Goal: Task Accomplishment & Management: Use online tool/utility

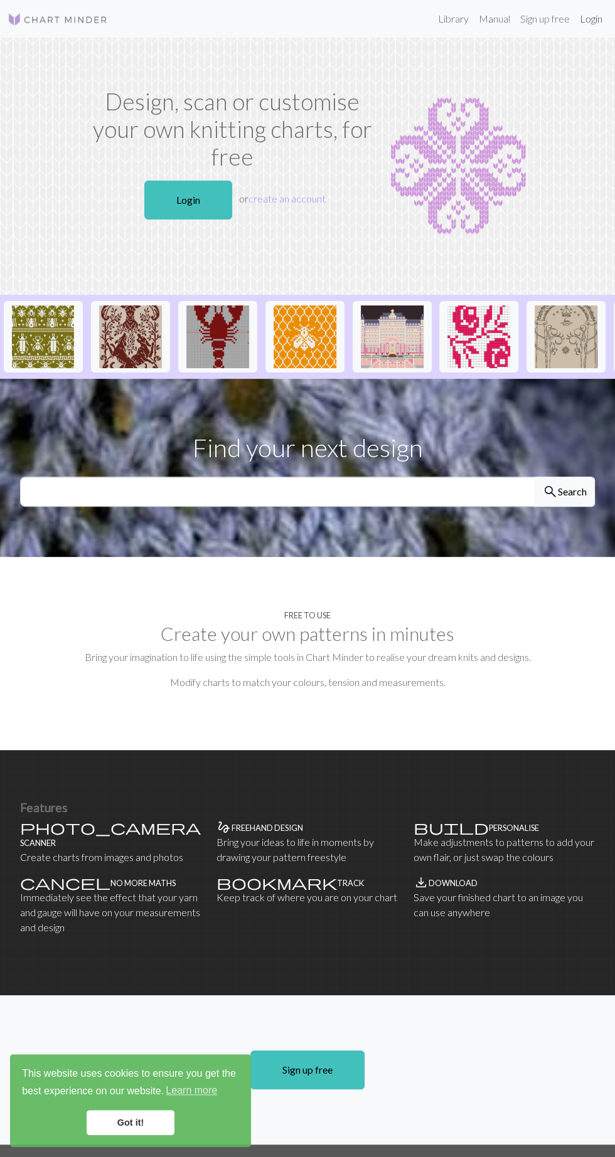
click at [600, 19] on link "Login" at bounding box center [591, 18] width 33 height 25
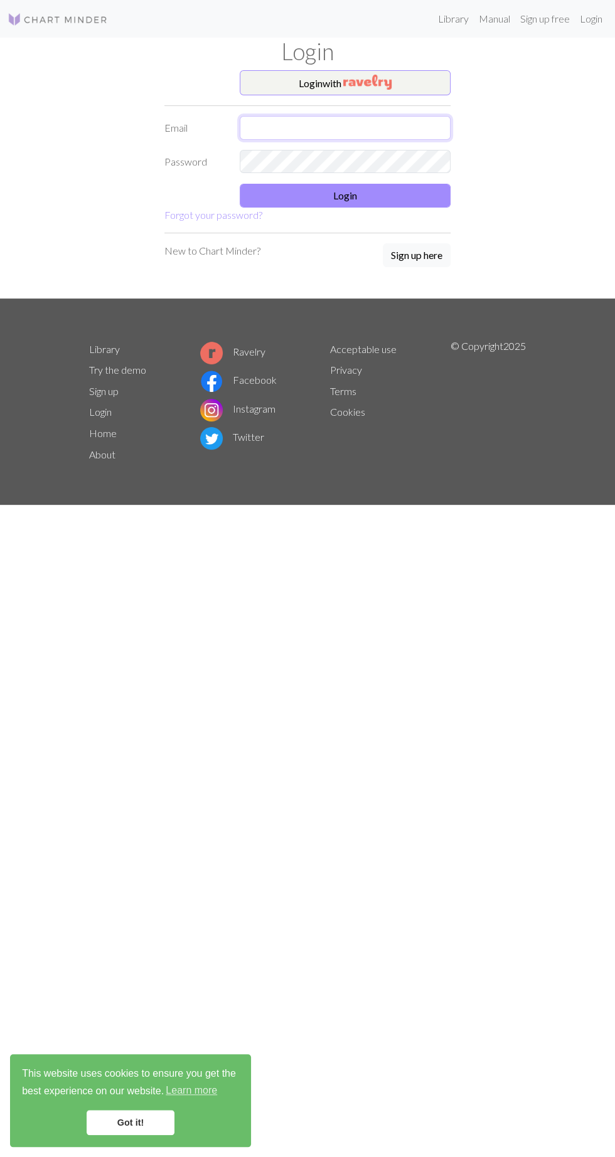
click at [415, 125] on input "text" at bounding box center [345, 128] width 211 height 24
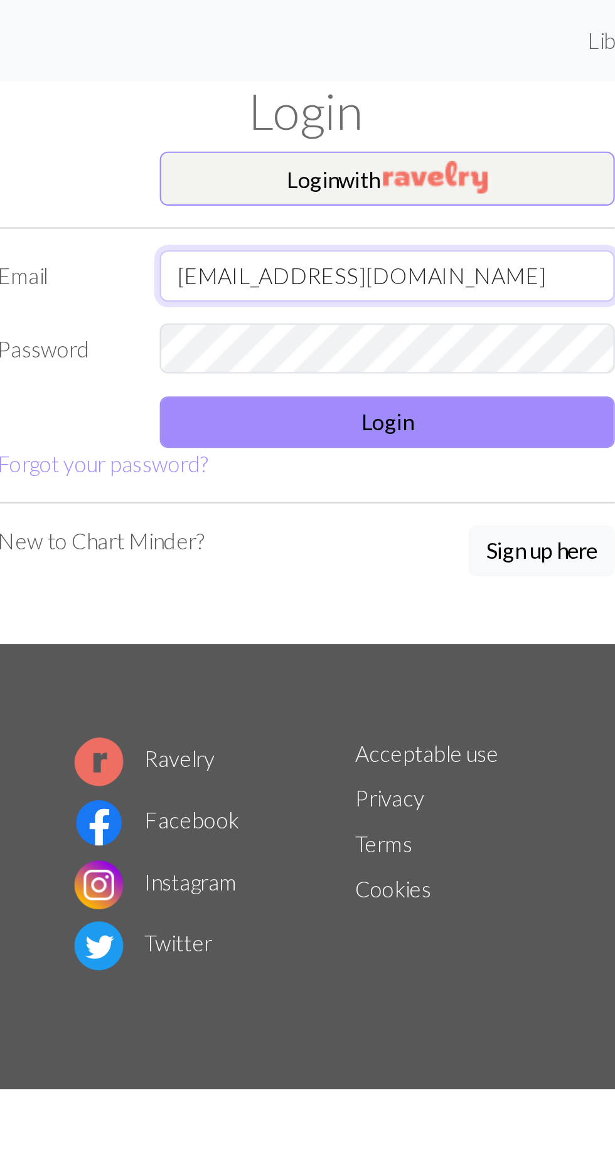
type input "[EMAIL_ADDRESS][DOMAIN_NAME]"
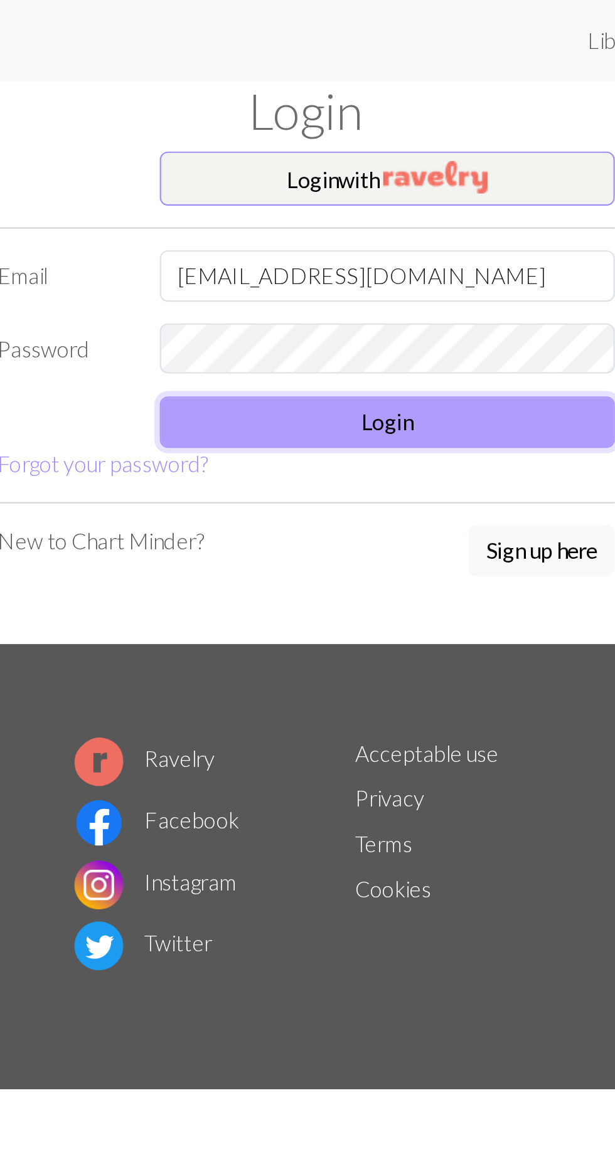
click at [406, 193] on button "Login" at bounding box center [345, 196] width 211 height 24
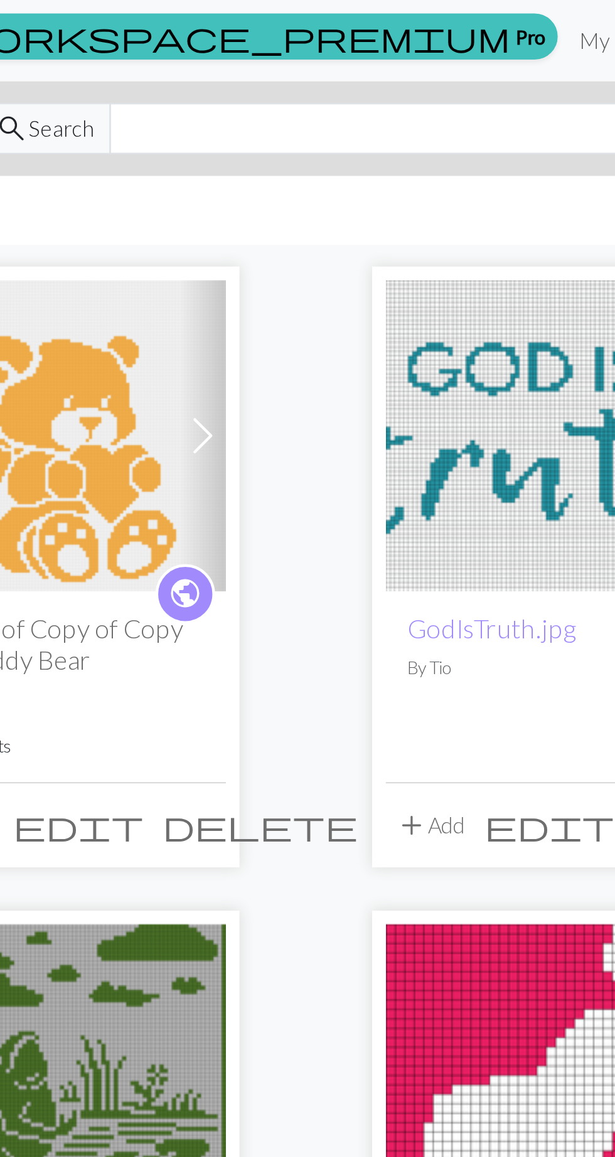
click at [263, 201] on span at bounding box center [260, 202] width 20 height 20
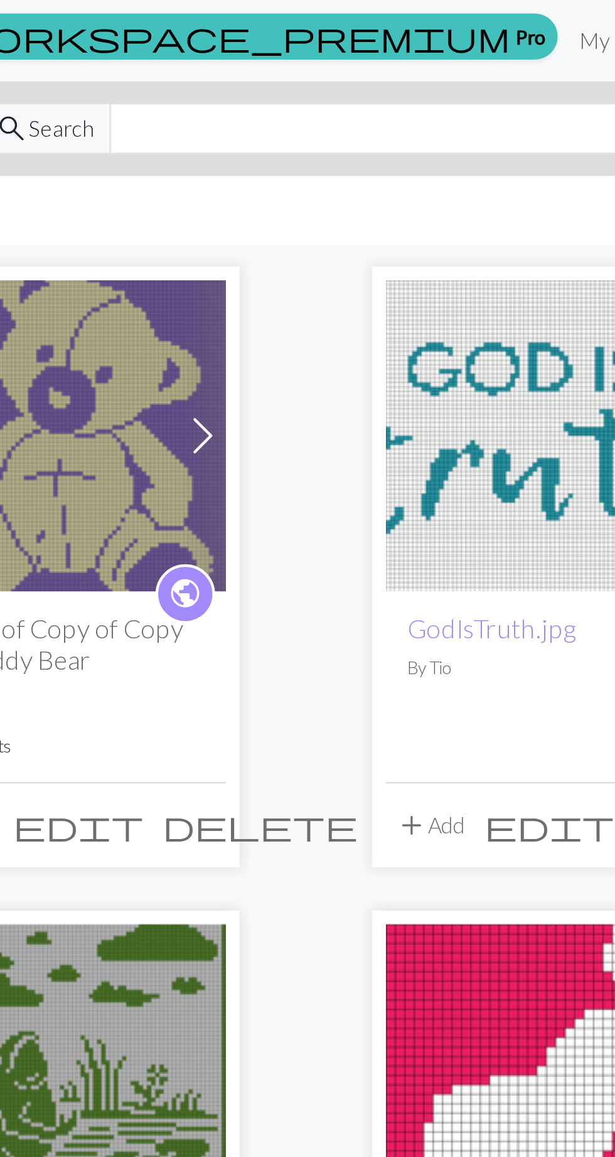
click at [203, 301] on h2 "Copy of Copy of Copy of Teddy Bear" at bounding box center [198, 298] width 124 height 29
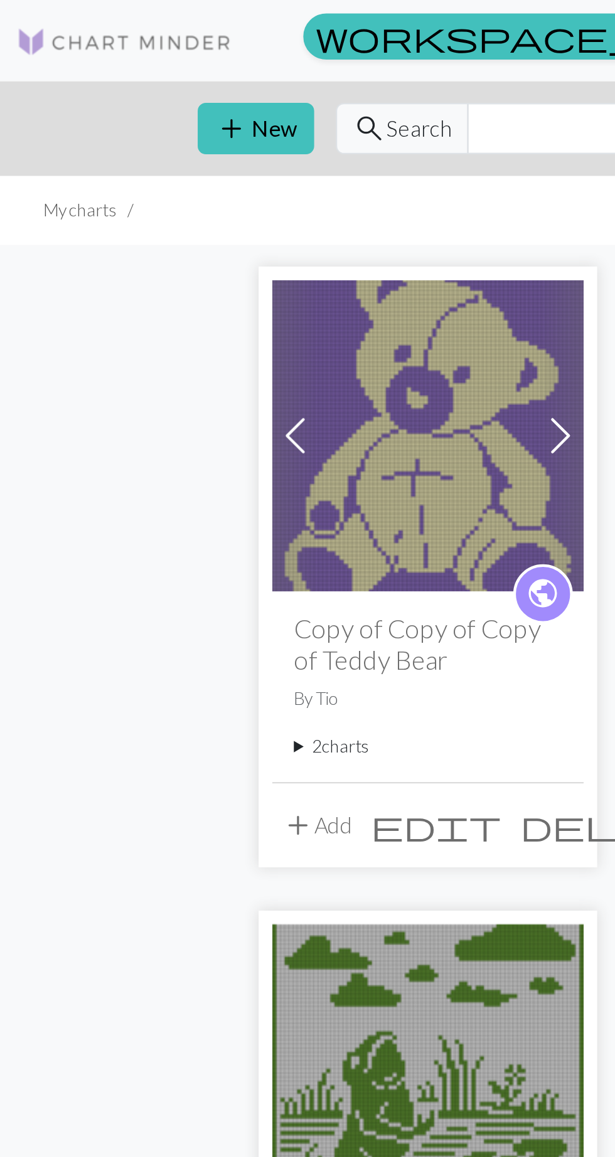
click at [183, 213] on img at bounding box center [198, 202] width 144 height 144
